Goal: Information Seeking & Learning: Learn about a topic

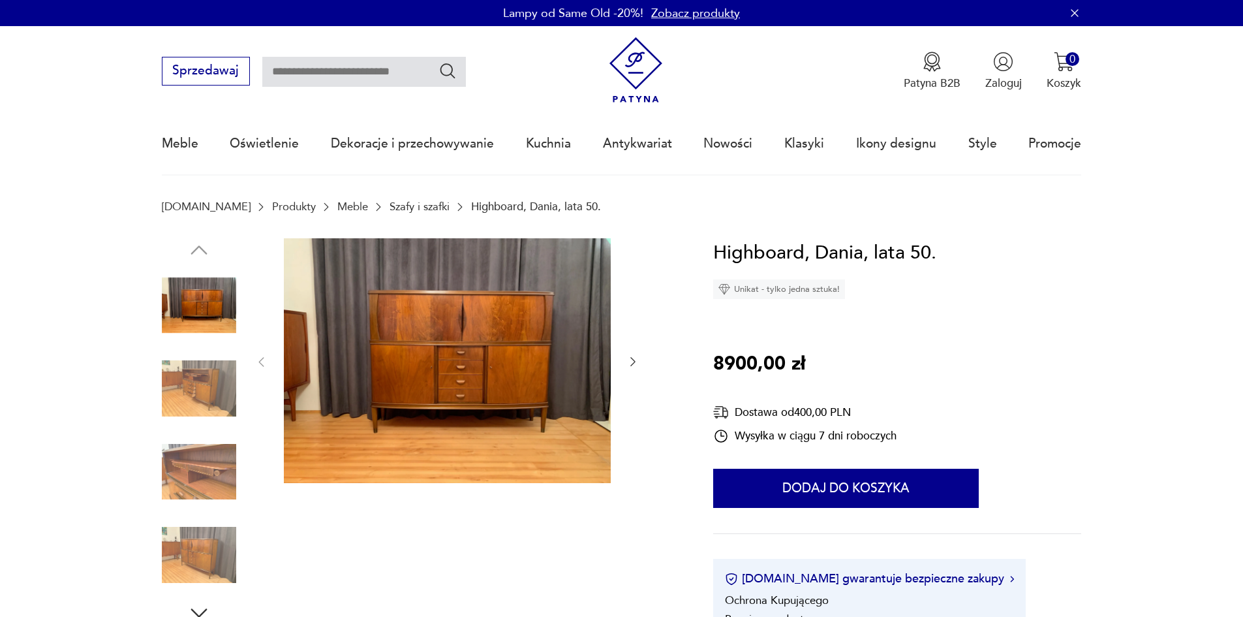
click at [191, 388] on img at bounding box center [199, 388] width 74 height 74
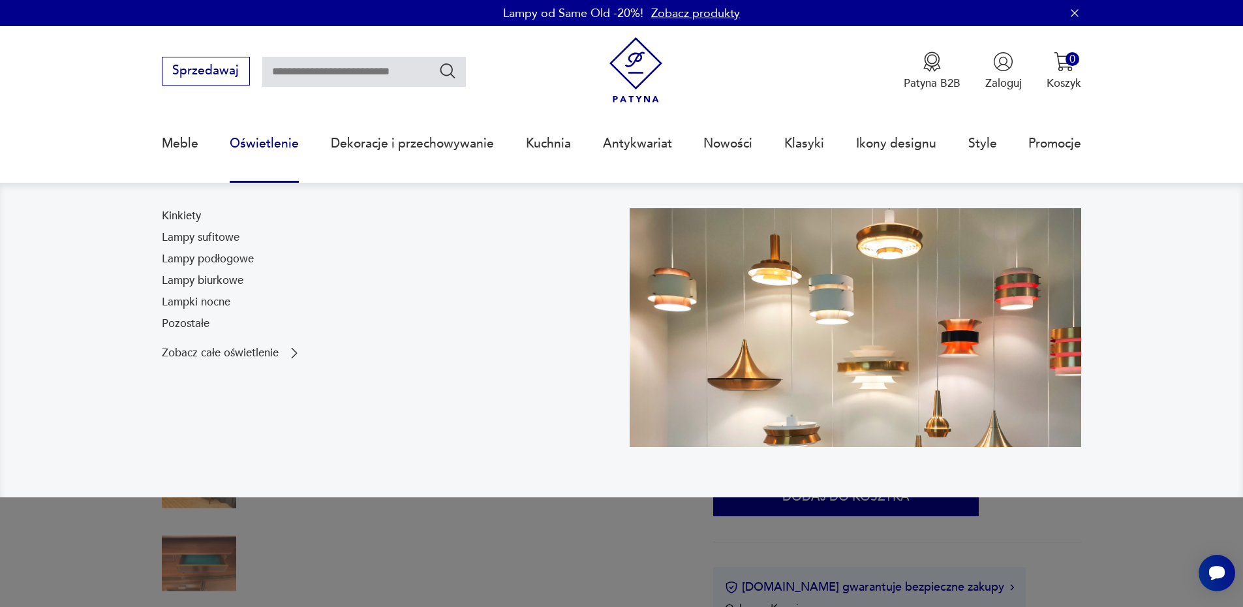
click at [280, 148] on link "Oświetlenie" at bounding box center [264, 144] width 69 height 60
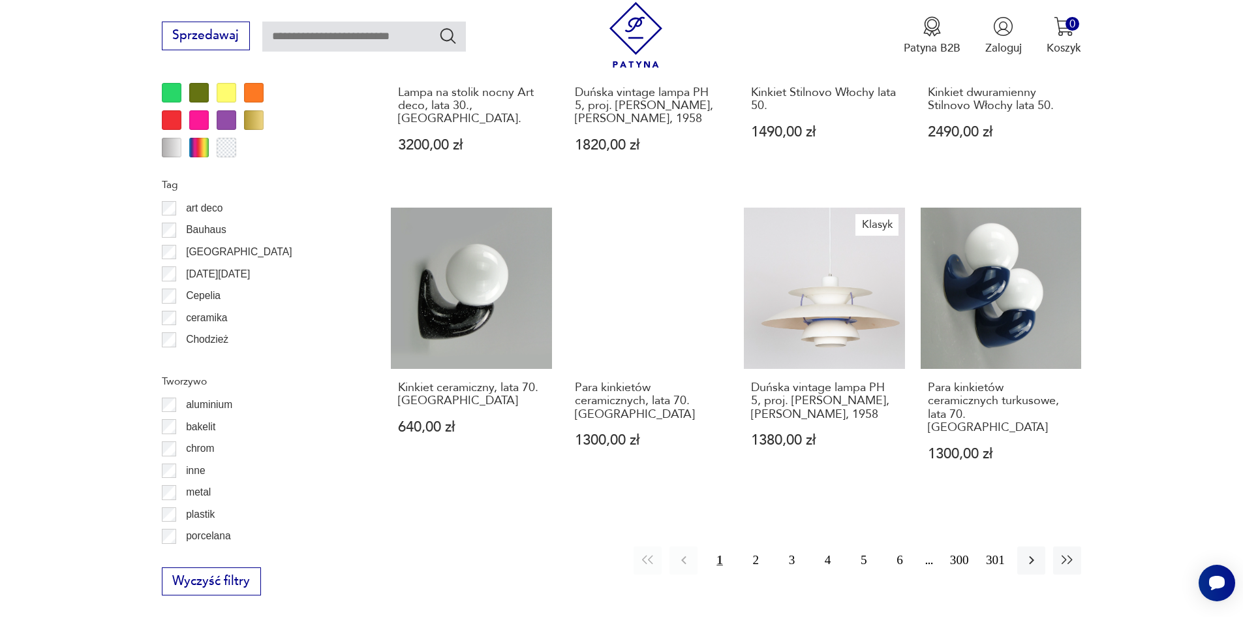
scroll to position [1347, 0]
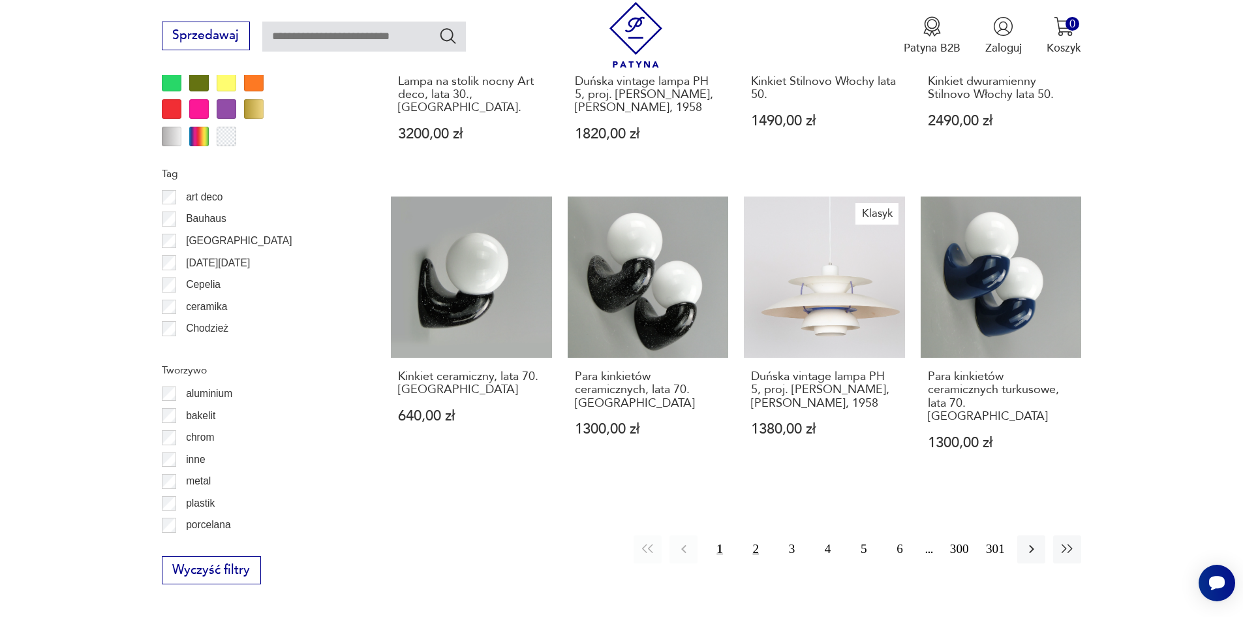
click at [748, 535] on button "2" at bounding box center [756, 549] width 28 height 28
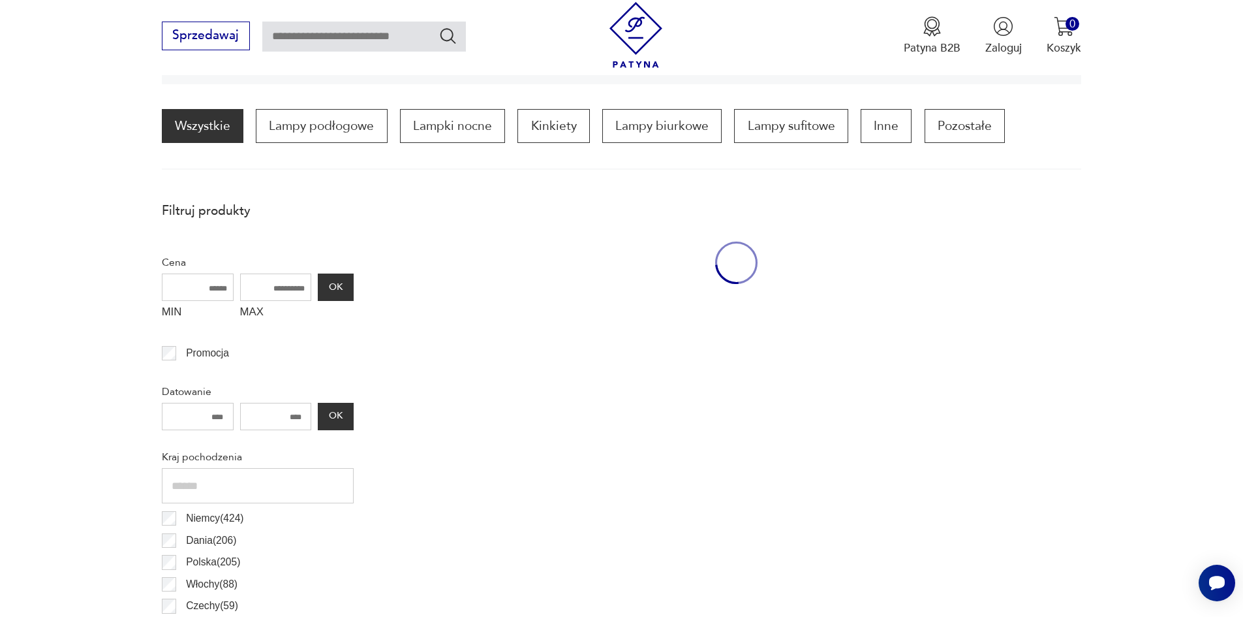
scroll to position [388, 0]
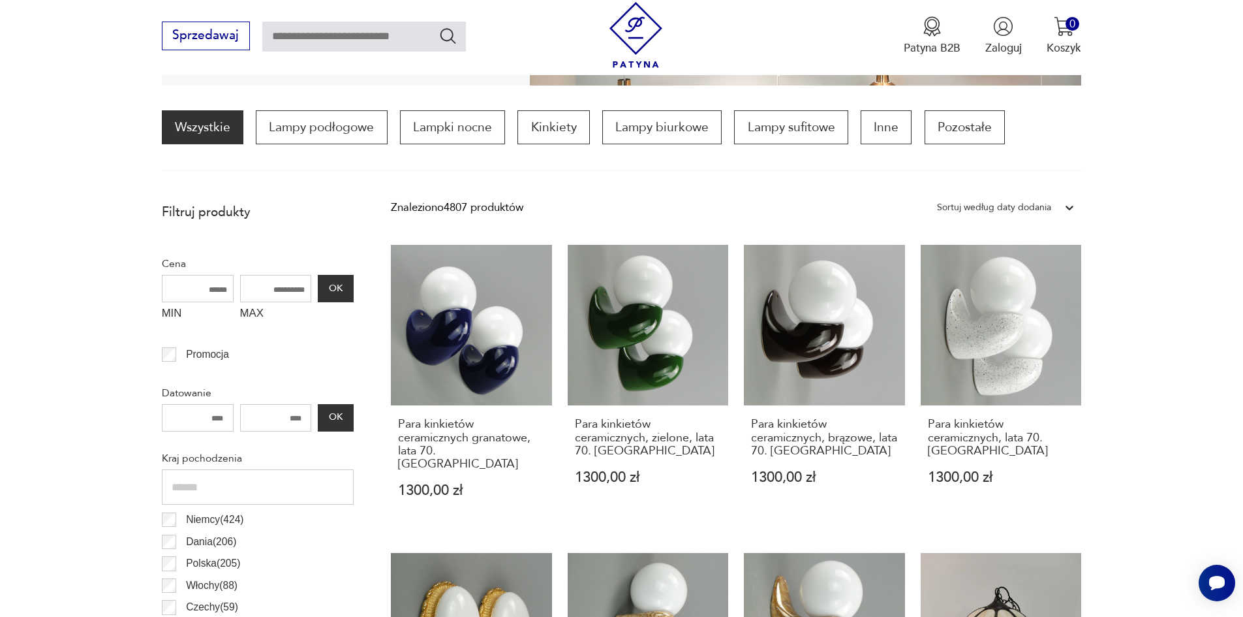
click at [222, 480] on input "text" at bounding box center [258, 486] width 192 height 35
type input "******"
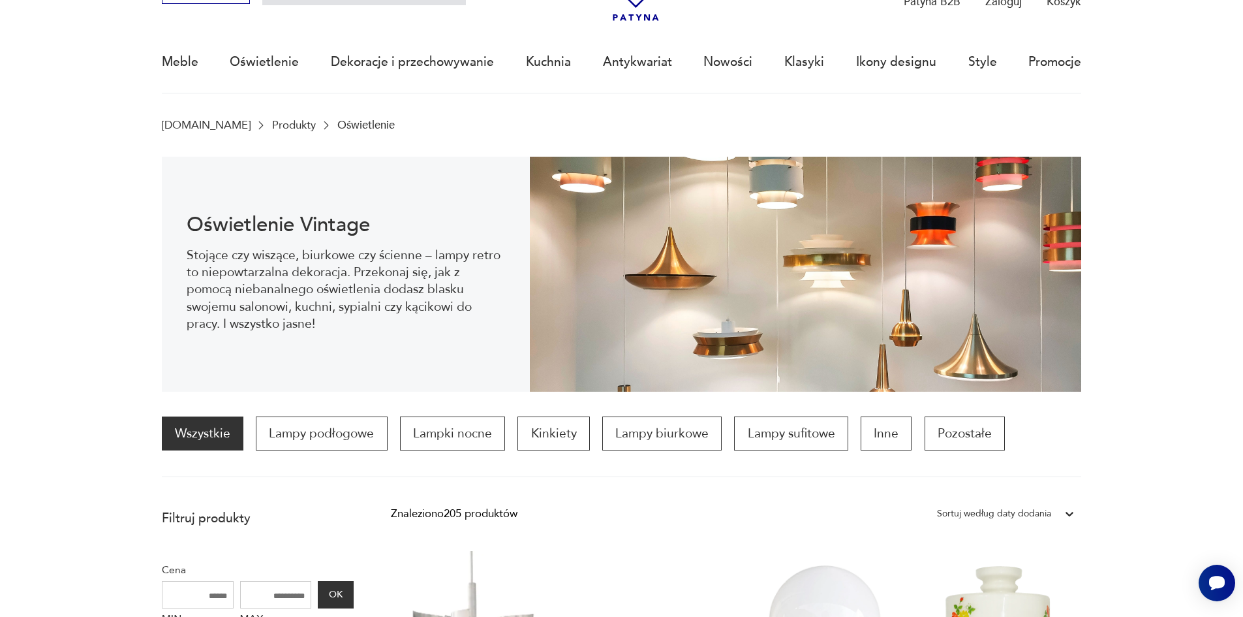
scroll to position [196, 0]
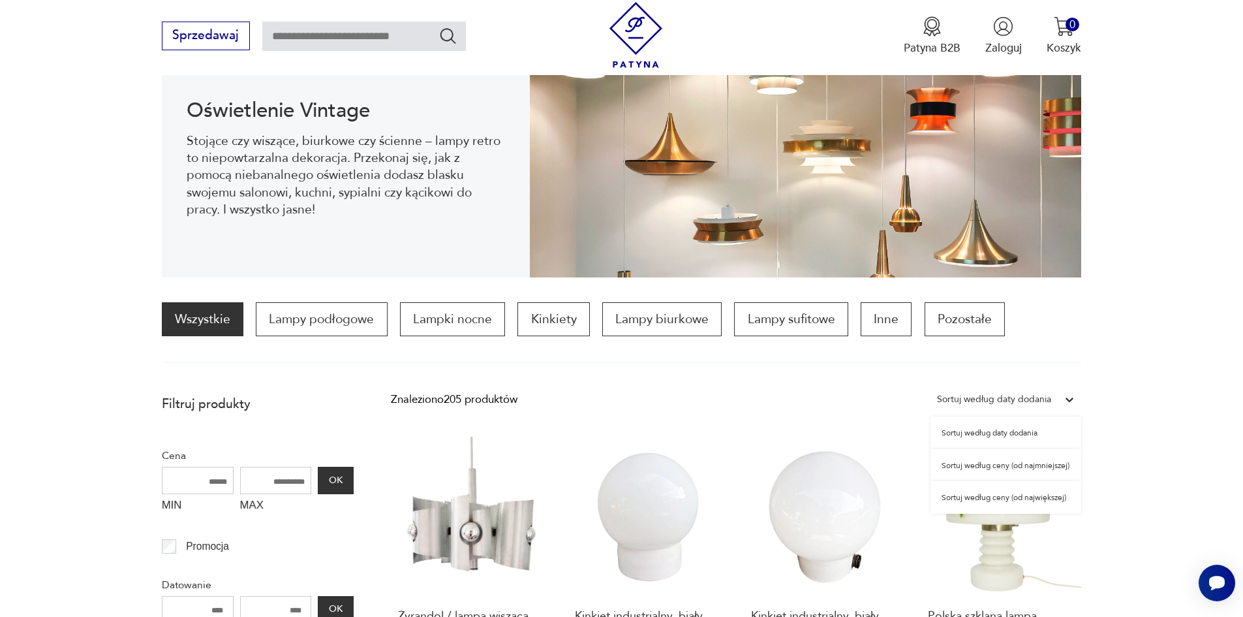
click at [1041, 403] on div "Sortuj według daty dodania" at bounding box center [994, 399] width 114 height 17
click at [1044, 469] on div "Sortuj według ceny (od najmniejszej)" at bounding box center [1005, 465] width 151 height 33
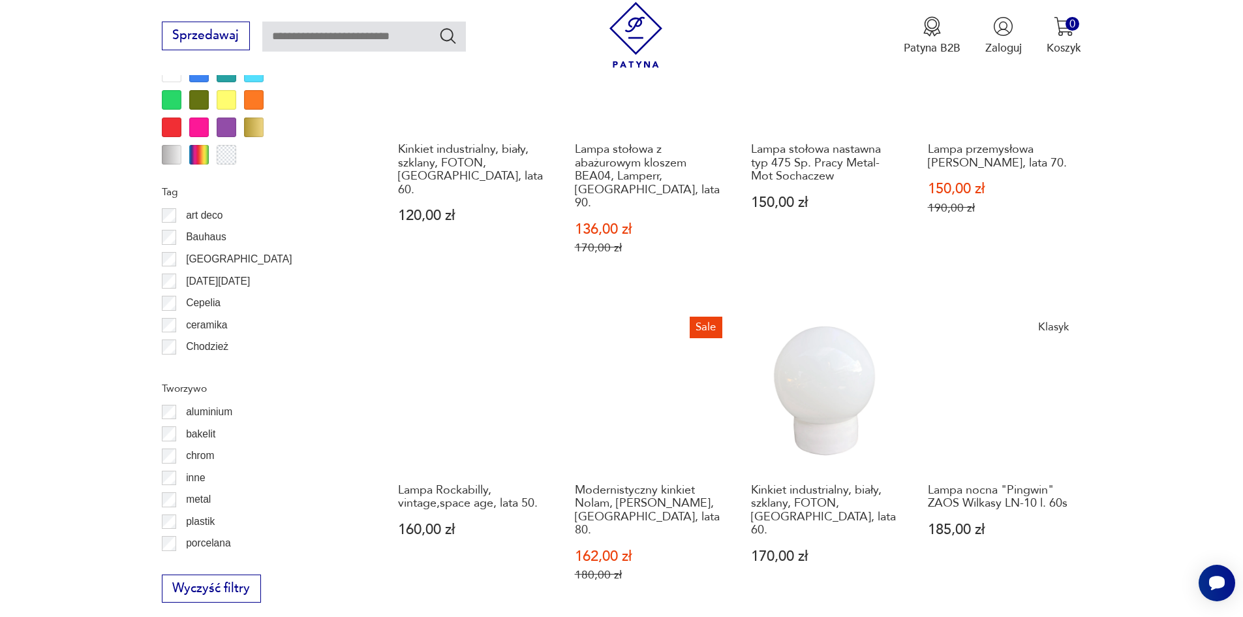
scroll to position [1366, 0]
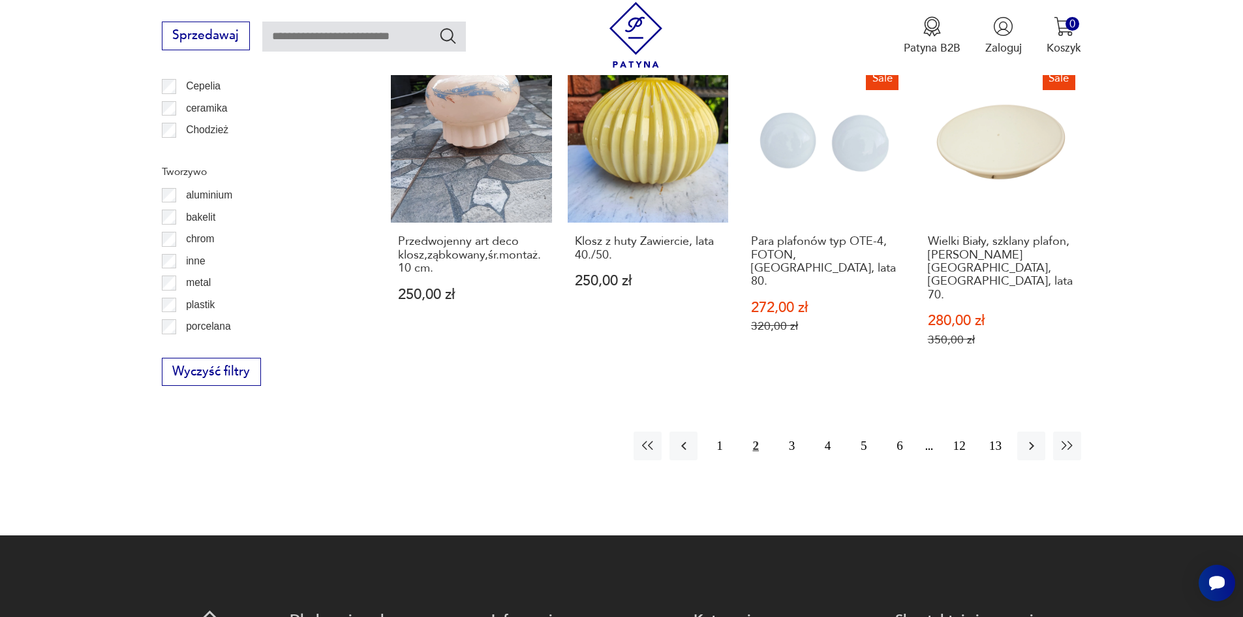
scroll to position [1562, 0]
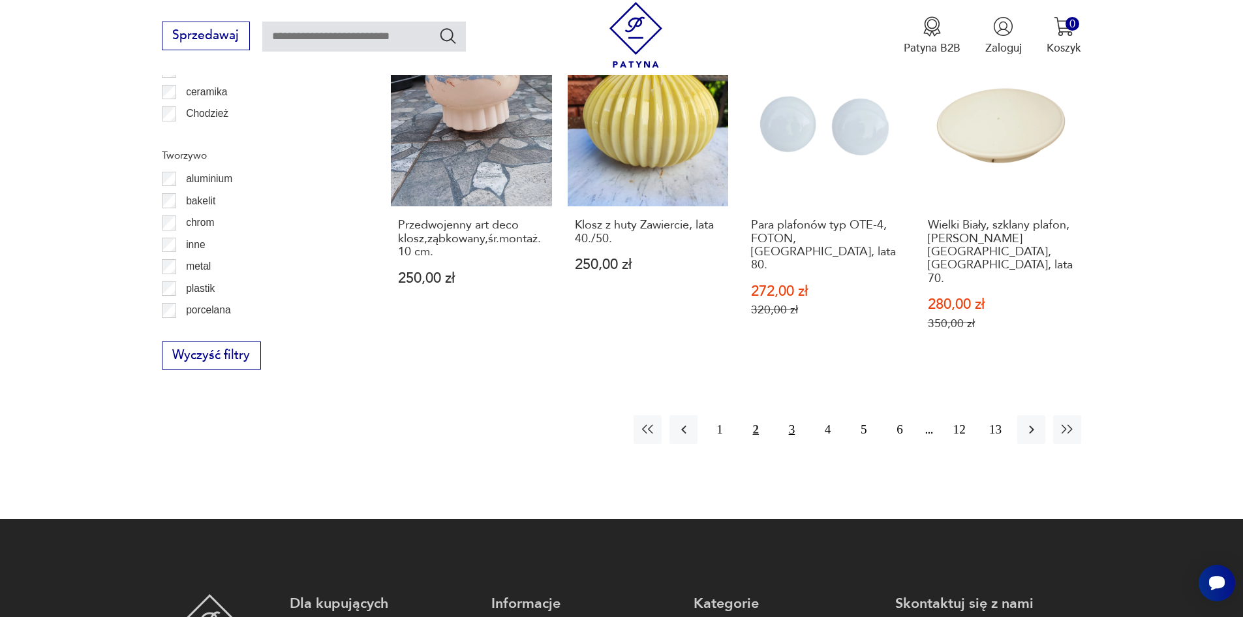
click at [790, 415] on button "3" at bounding box center [792, 429] width 28 height 28
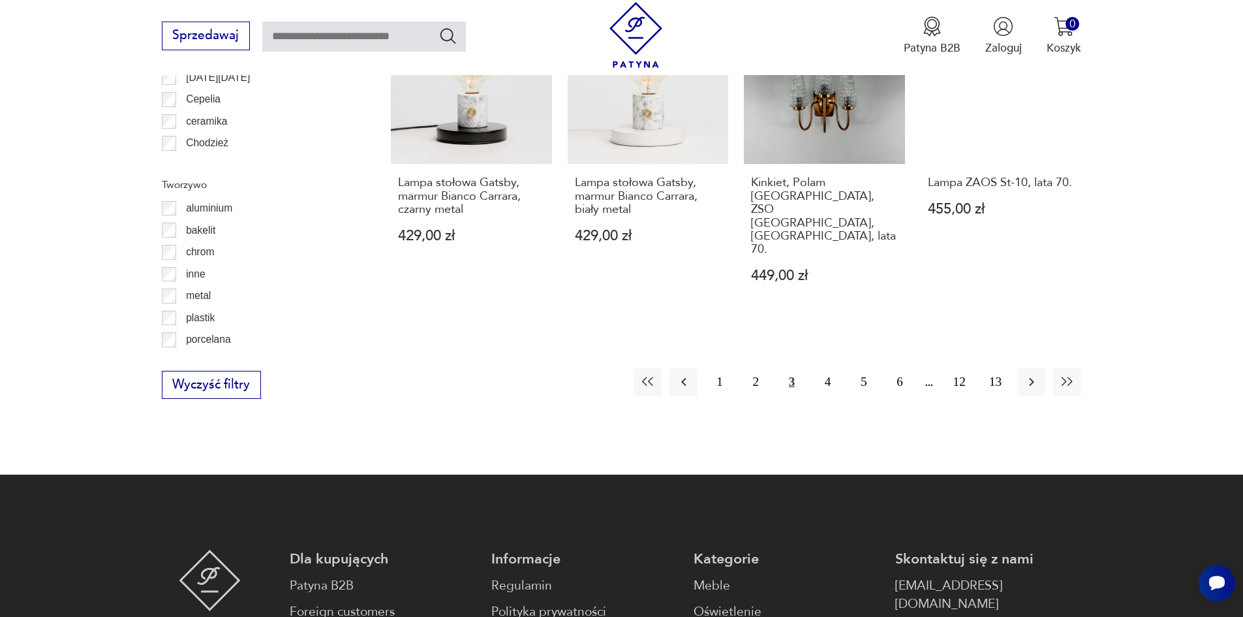
scroll to position [1627, 0]
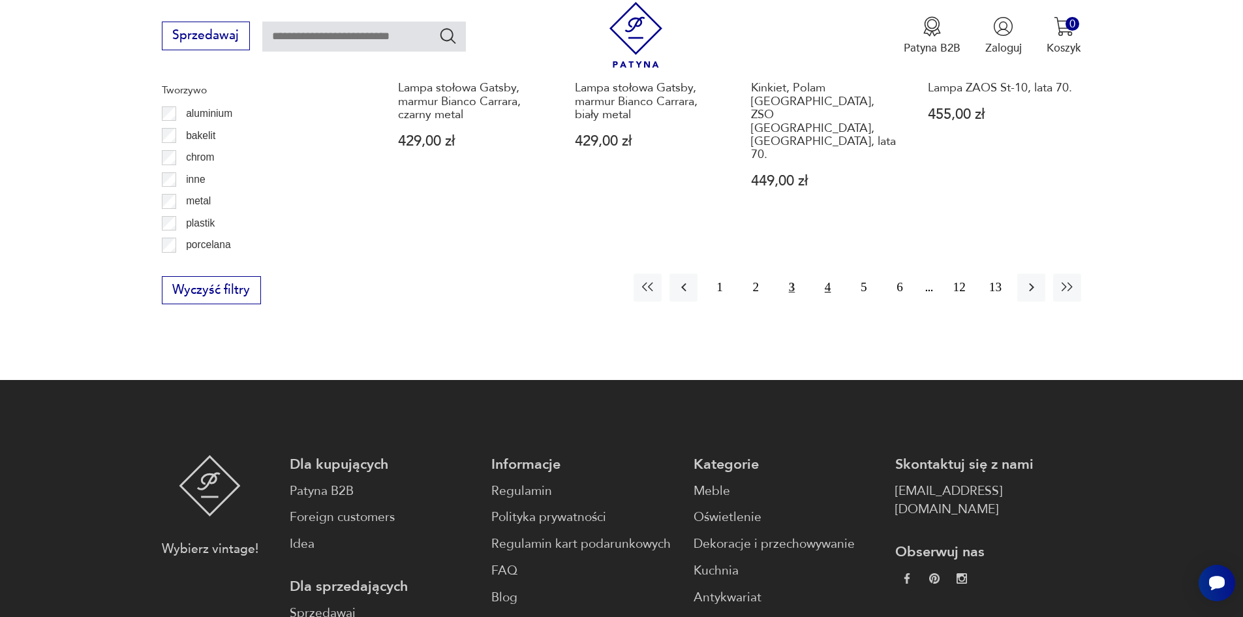
click at [832, 273] on button "4" at bounding box center [828, 287] width 28 height 28
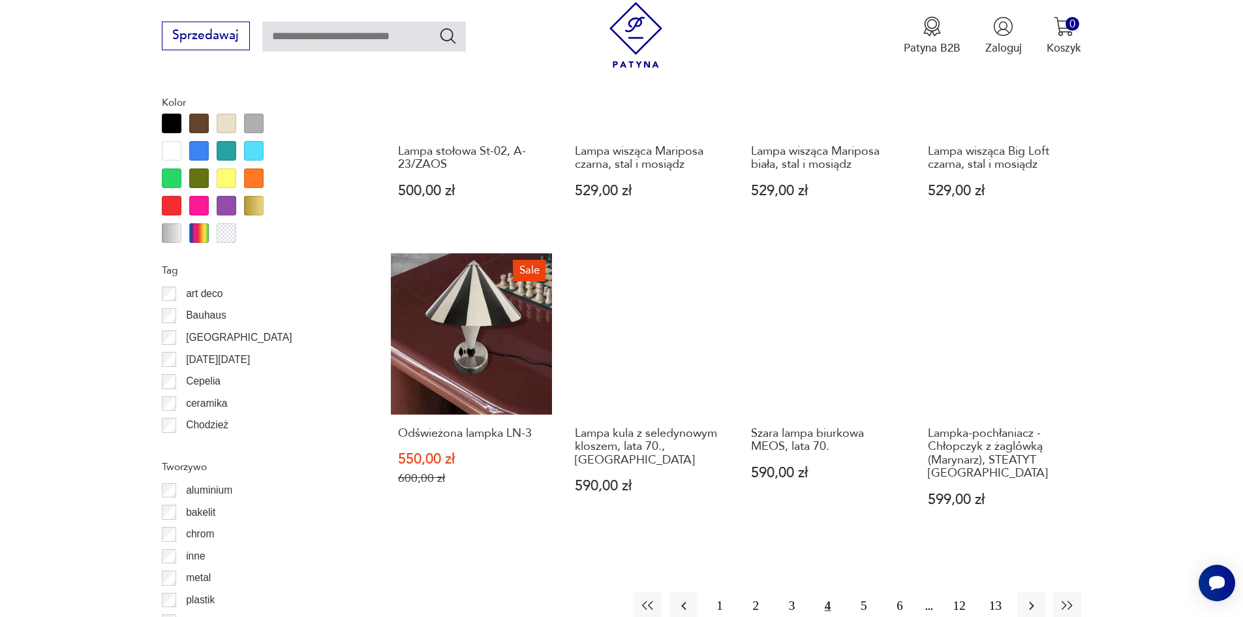
scroll to position [1497, 0]
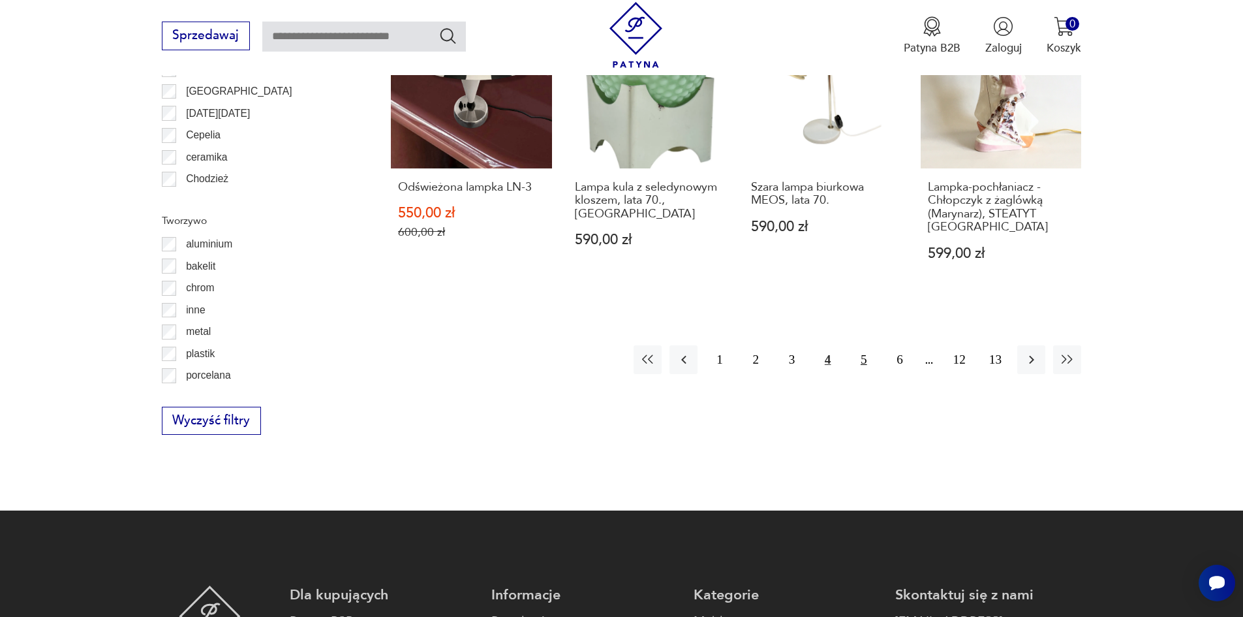
click at [877, 345] on button "5" at bounding box center [863, 359] width 28 height 28
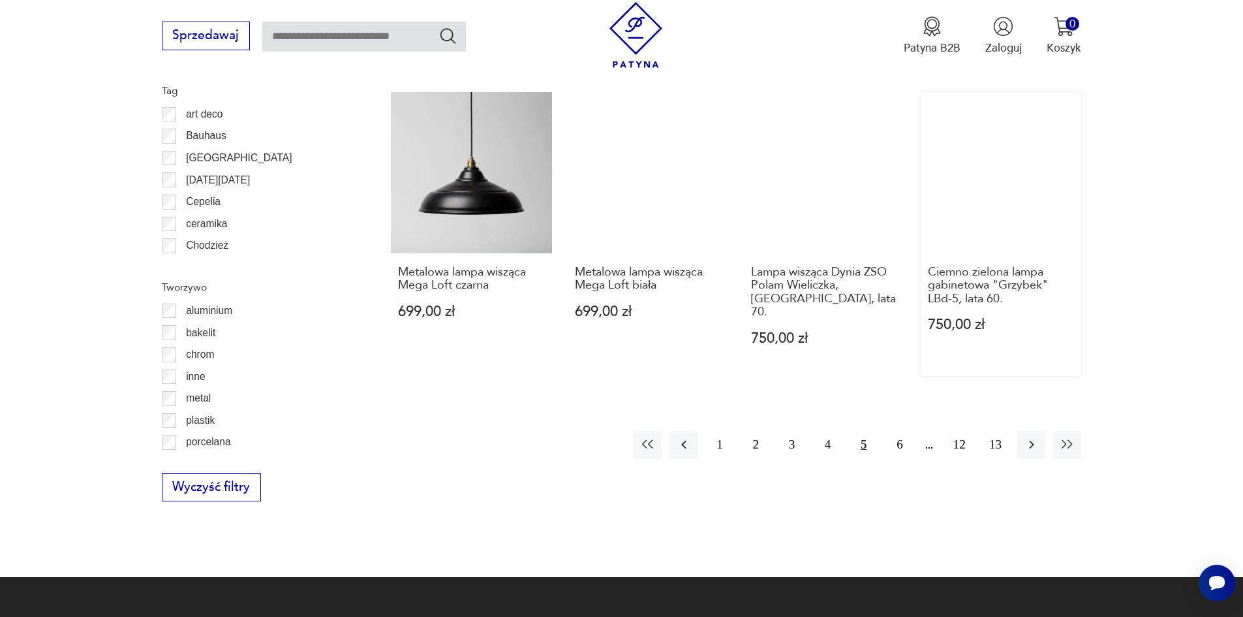
scroll to position [1431, 0]
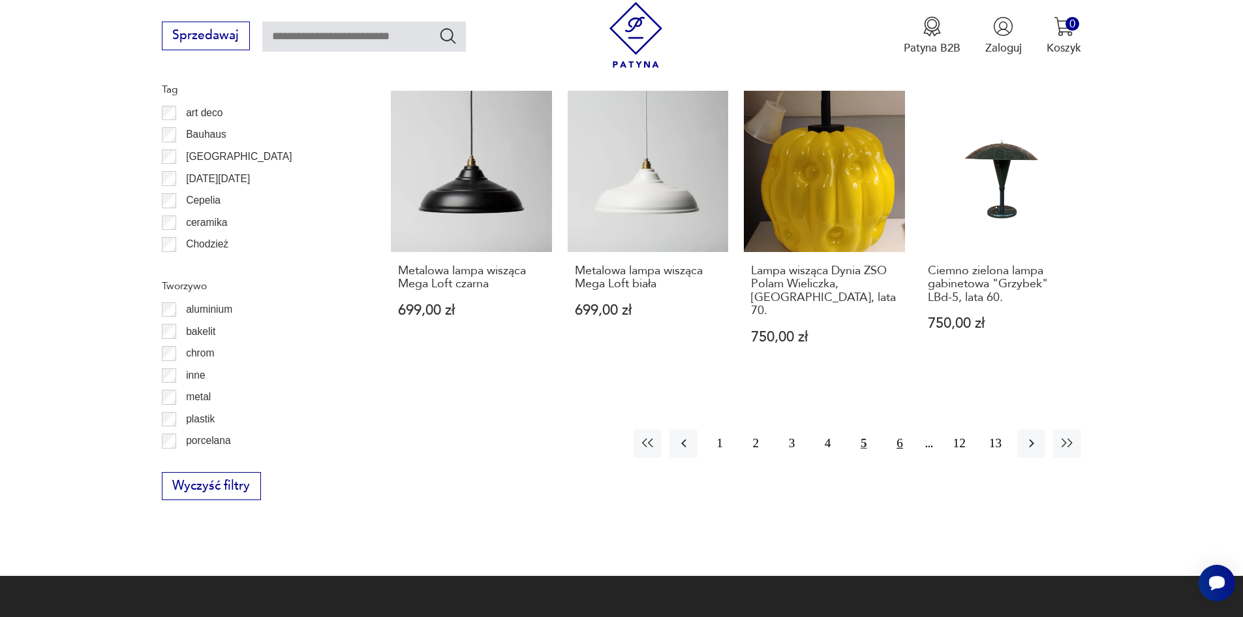
click at [904, 429] on button "6" at bounding box center [899, 443] width 28 height 28
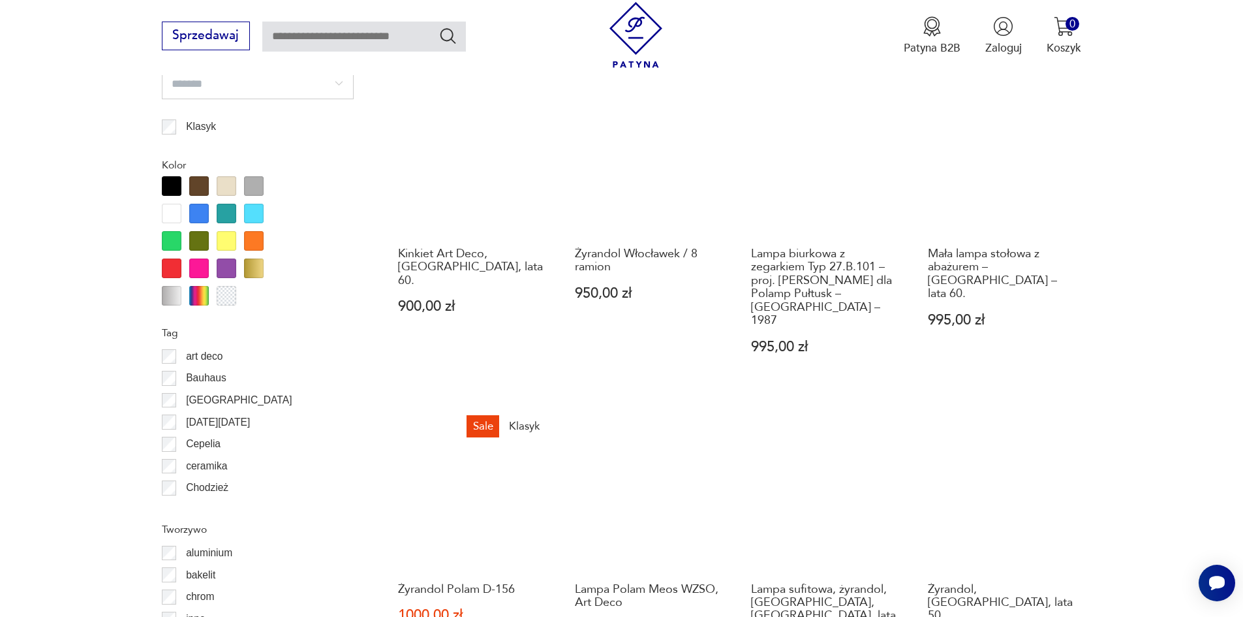
scroll to position [844, 0]
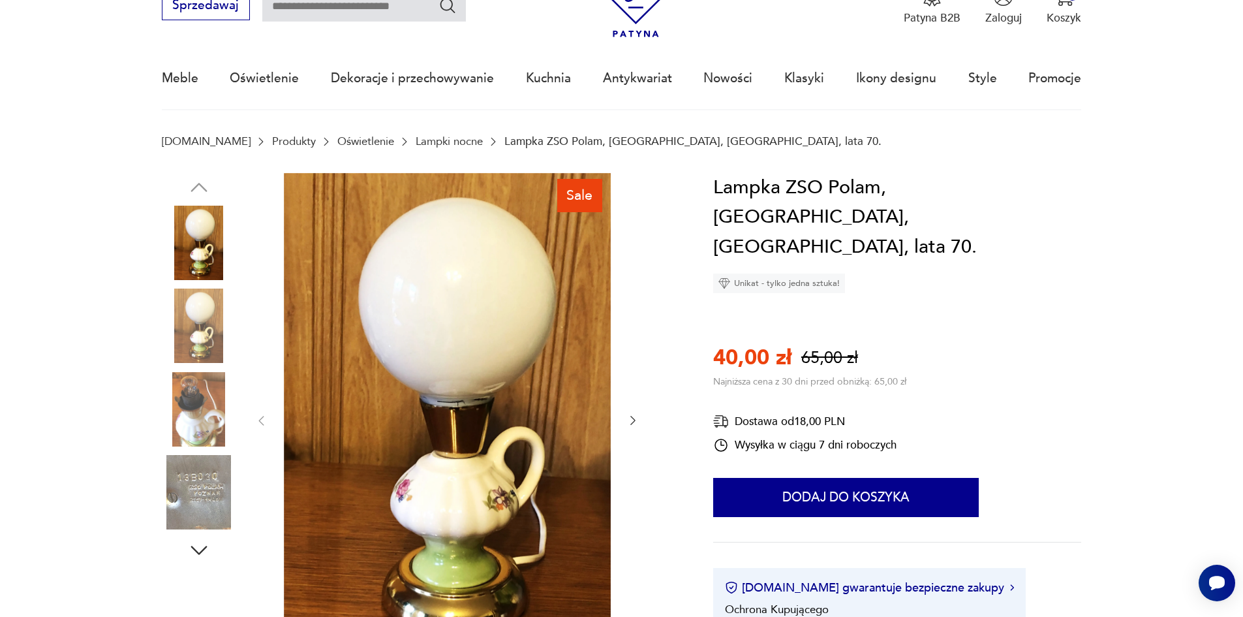
click at [198, 312] on img at bounding box center [199, 325] width 74 height 74
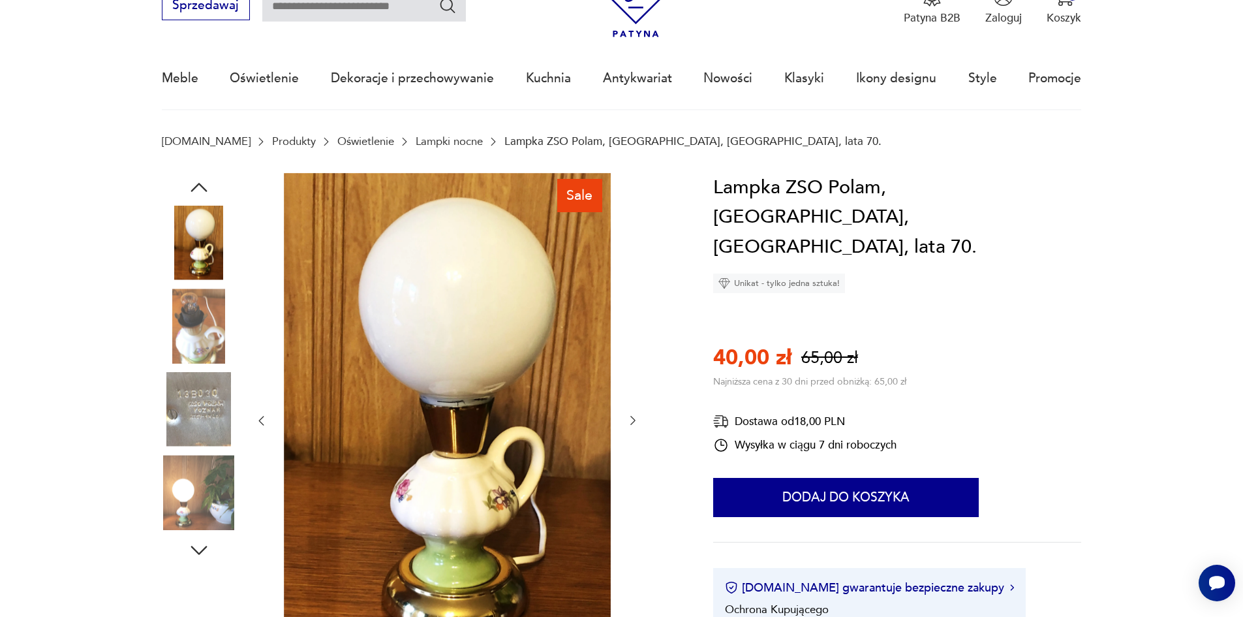
click at [206, 416] on img at bounding box center [199, 409] width 74 height 74
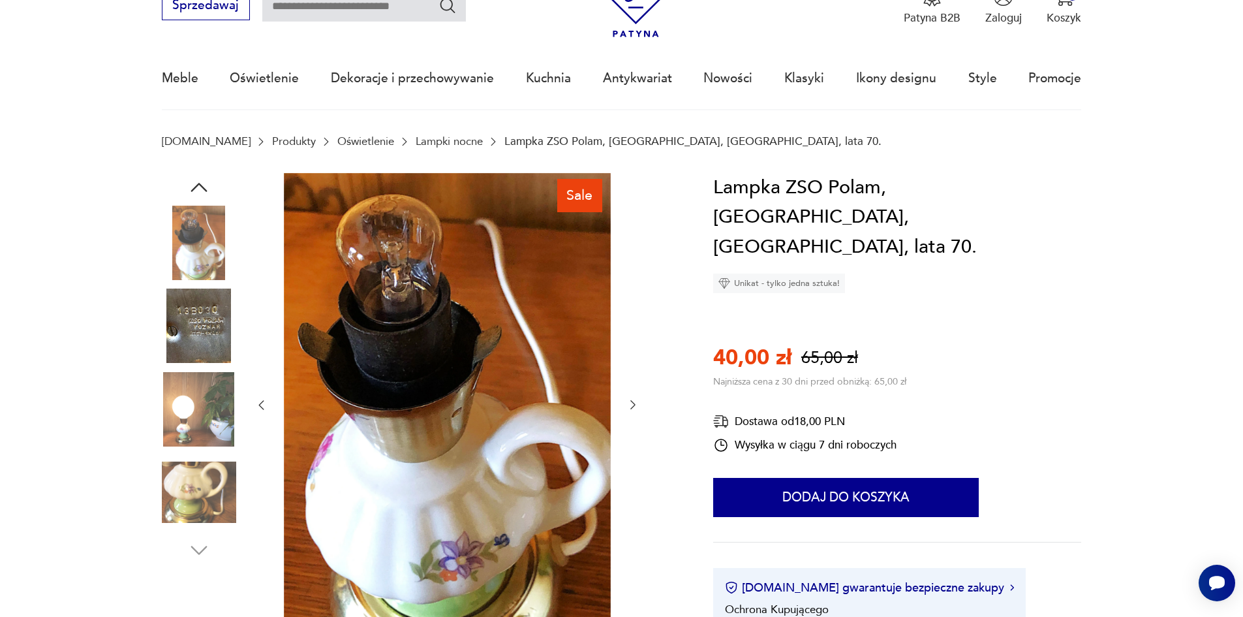
click at [196, 318] on img at bounding box center [199, 325] width 74 height 74
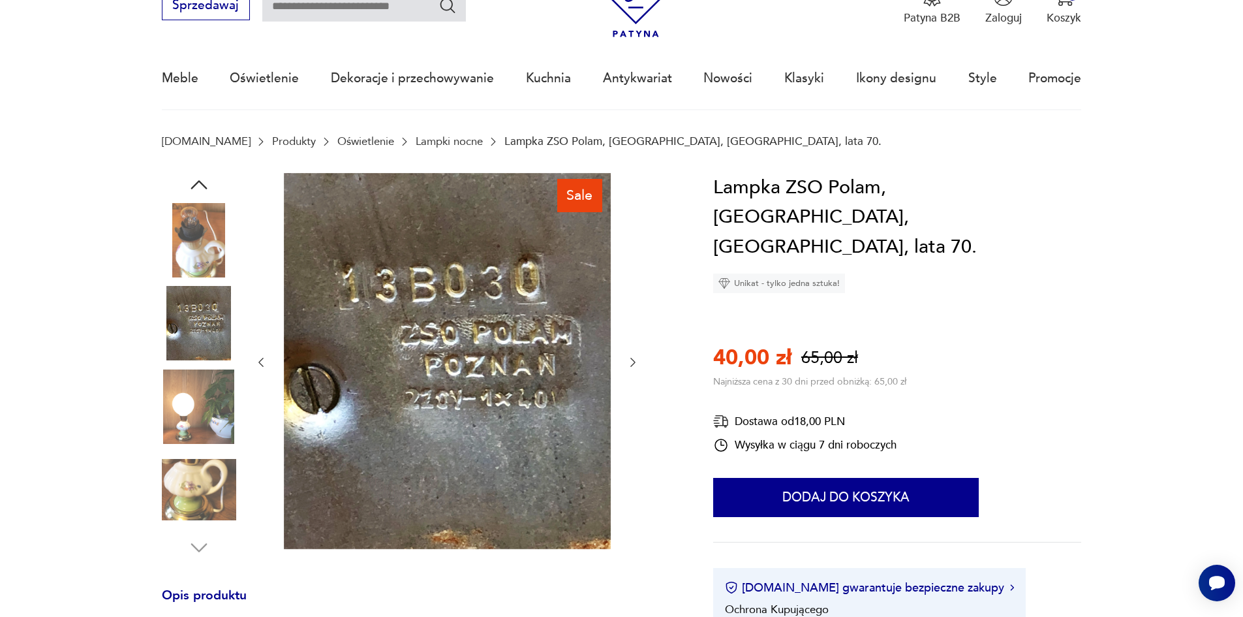
click at [207, 482] on img at bounding box center [199, 489] width 74 height 74
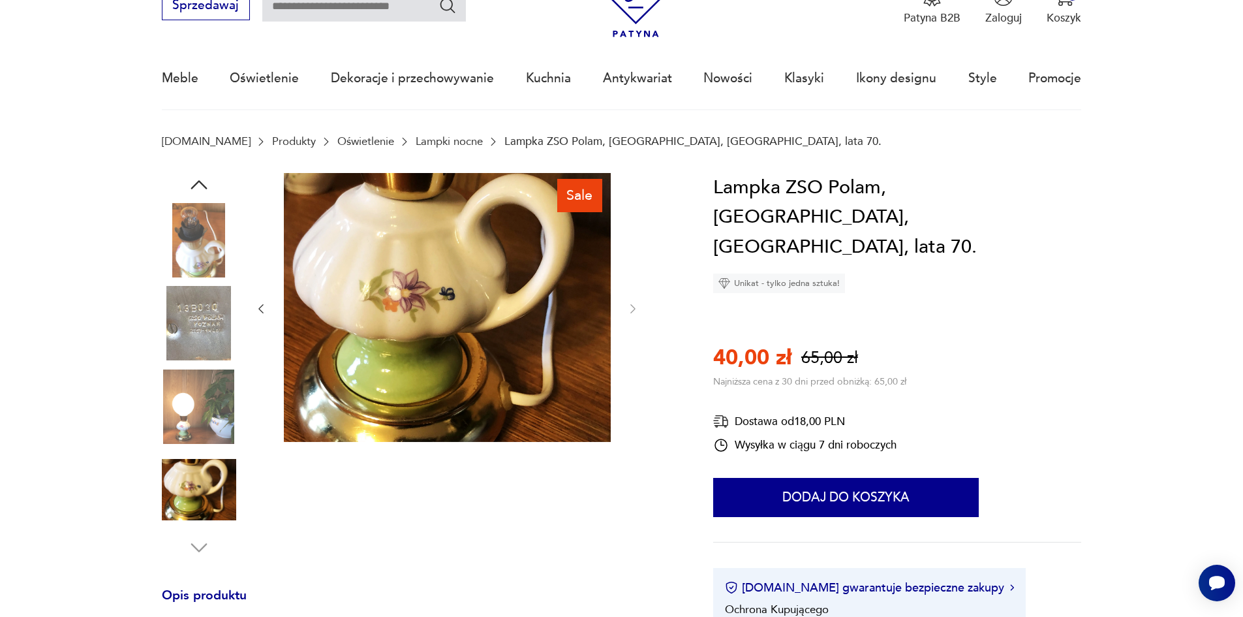
click at [215, 271] on img at bounding box center [199, 240] width 74 height 74
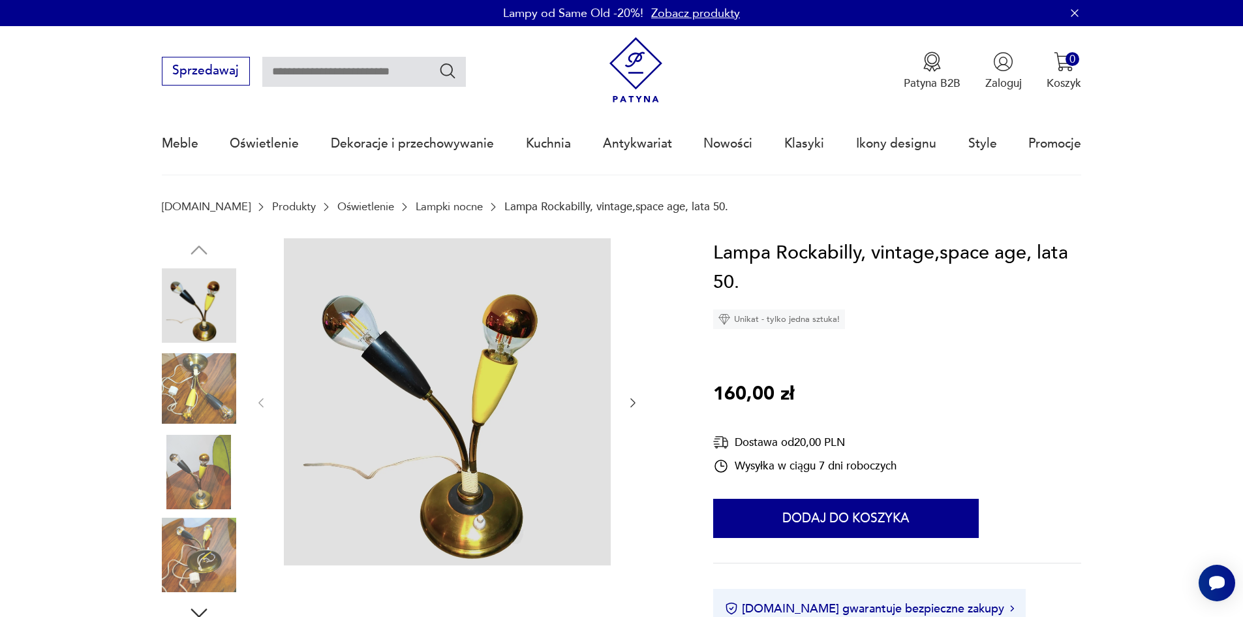
click at [634, 405] on icon "button" at bounding box center [632, 402] width 13 height 13
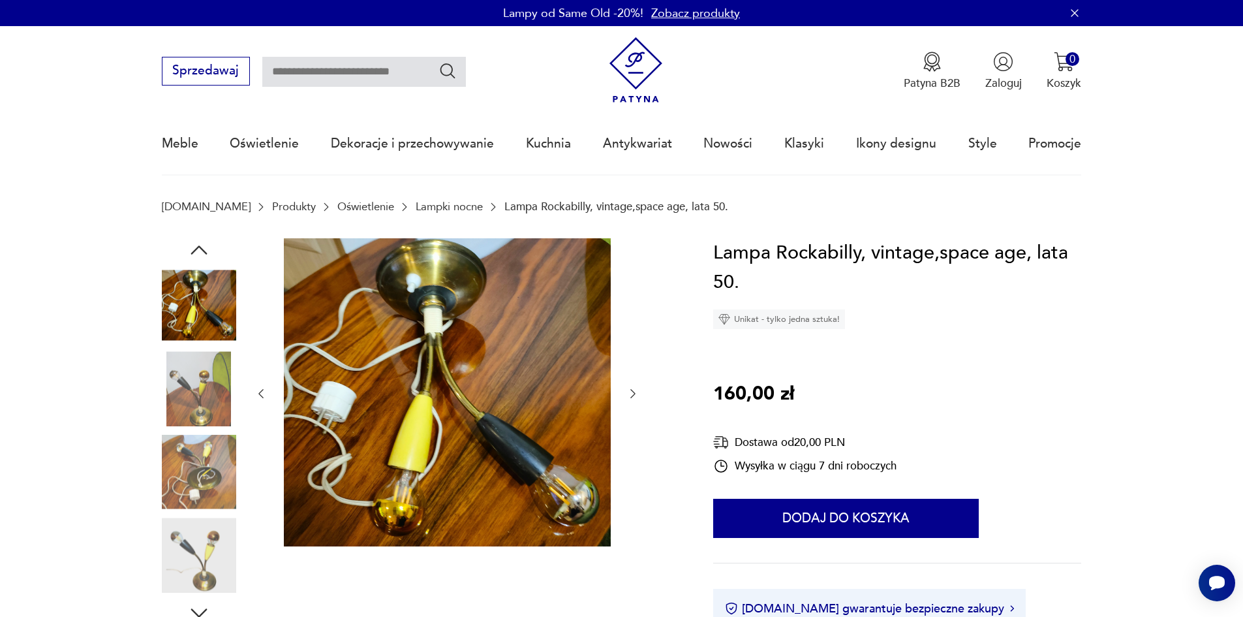
click at [634, 405] on div at bounding box center [446, 393] width 385 height 311
click at [631, 387] on icon "button" at bounding box center [632, 393] width 13 height 13
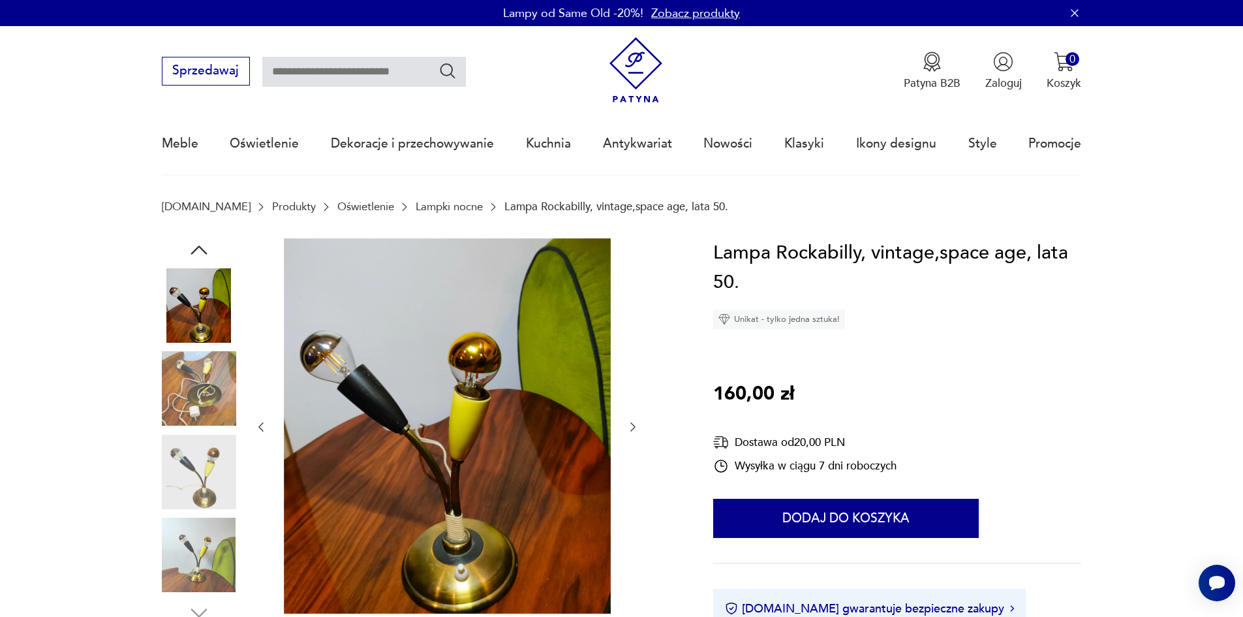
click at [631, 387] on div at bounding box center [446, 427] width 385 height 378
click at [635, 425] on icon "button" at bounding box center [632, 426] width 13 height 13
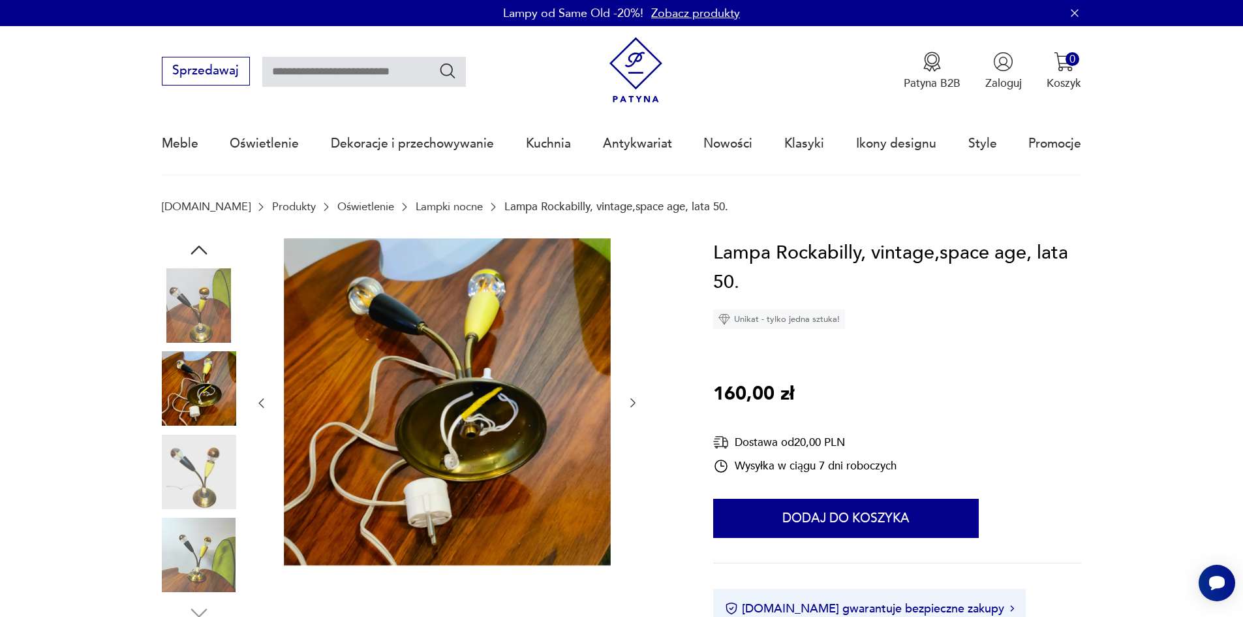
click at [635, 425] on div at bounding box center [446, 403] width 385 height 330
click at [633, 401] on icon "button" at bounding box center [632, 402] width 13 height 13
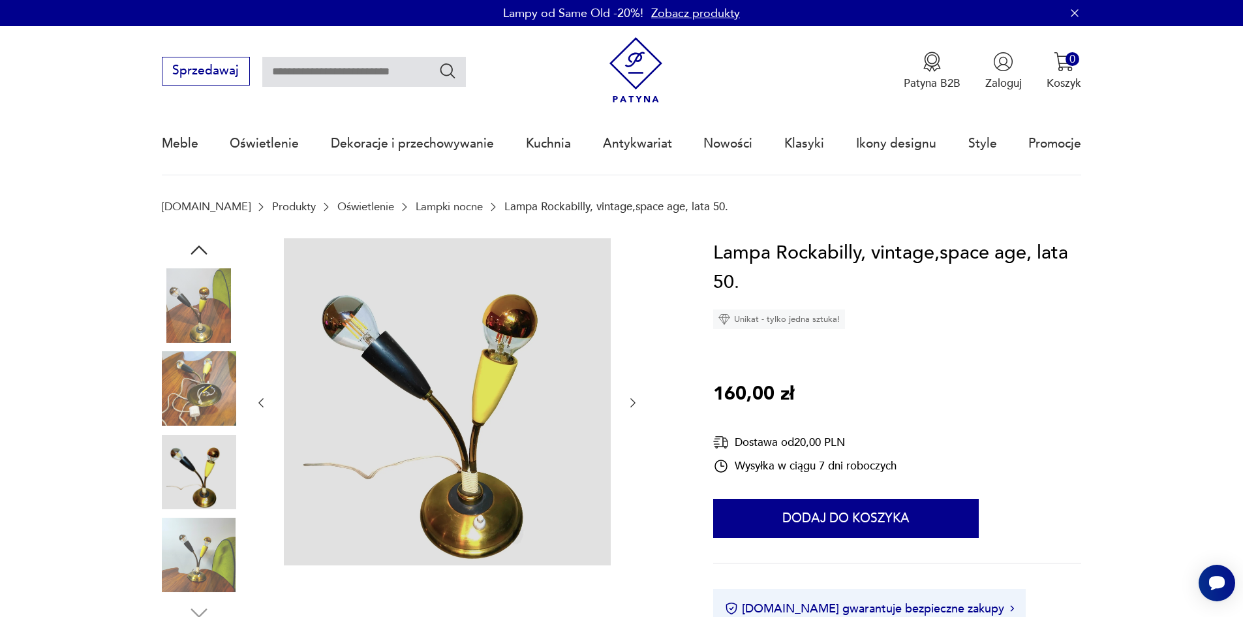
click at [633, 401] on icon "button" at bounding box center [632, 402] width 5 height 9
